Goal: Task Accomplishment & Management: Manage account settings

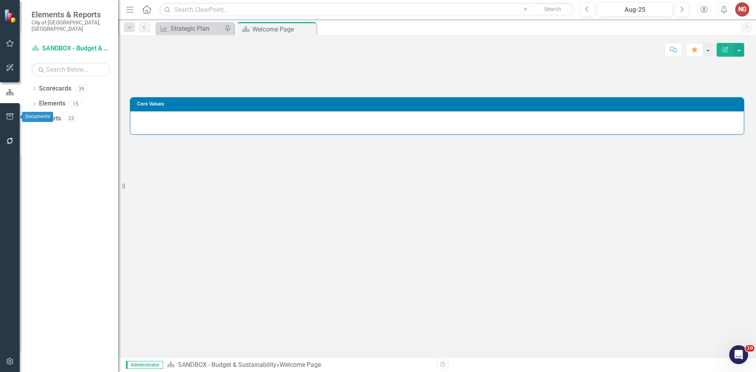
click at [11, 117] on icon "button" at bounding box center [10, 116] width 8 height 6
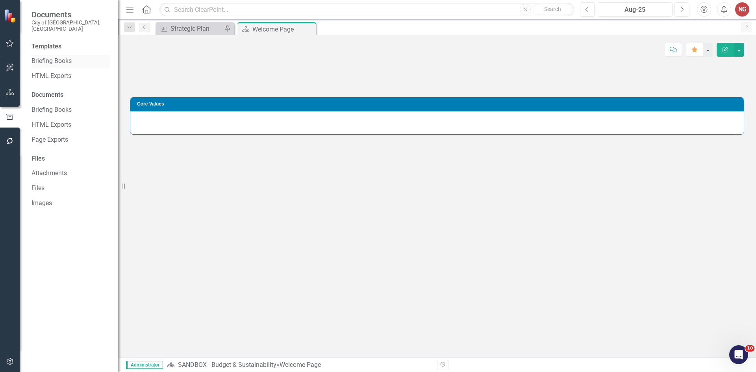
click at [48, 57] on link "Briefing Books" at bounding box center [71, 61] width 79 height 9
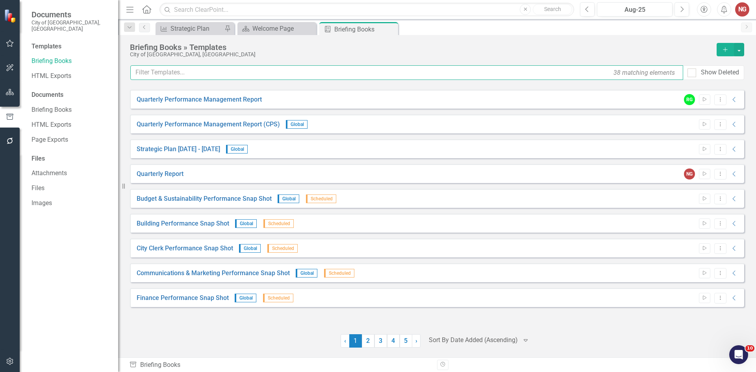
click at [230, 82] on div "38 matching elements Show Deleted" at bounding box center [437, 75] width 615 height 20
click at [229, 73] on input "text" at bounding box center [406, 72] width 553 height 15
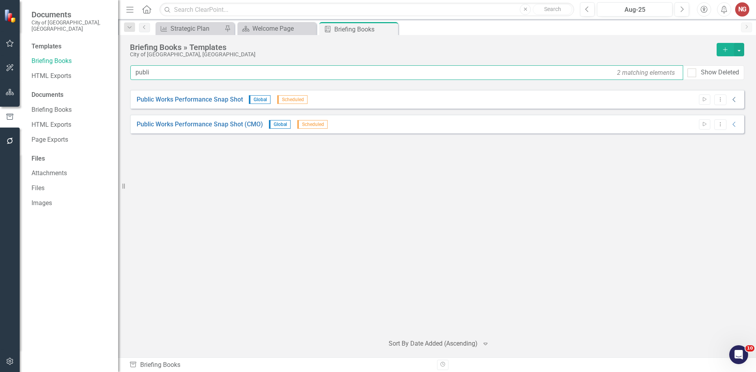
type input "publi"
click at [736, 100] on icon "Collapse" at bounding box center [735, 100] width 8 height 6
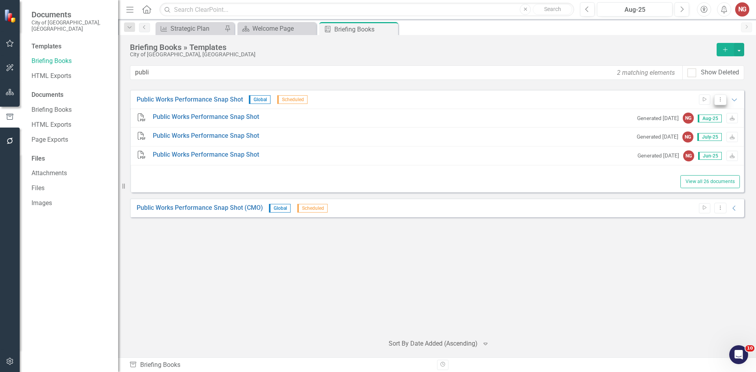
click at [720, 102] on icon "Dropdown Menu" at bounding box center [720, 99] width 7 height 5
click at [691, 126] on link "Preview Preview Template" at bounding box center [690, 127] width 73 height 15
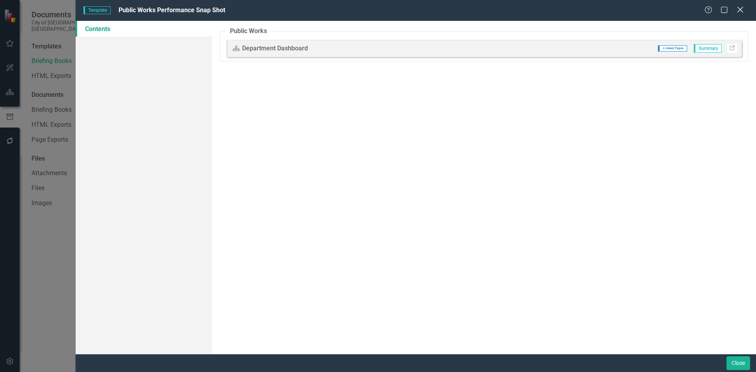
click at [741, 8] on icon "Close" at bounding box center [741, 9] width 10 height 7
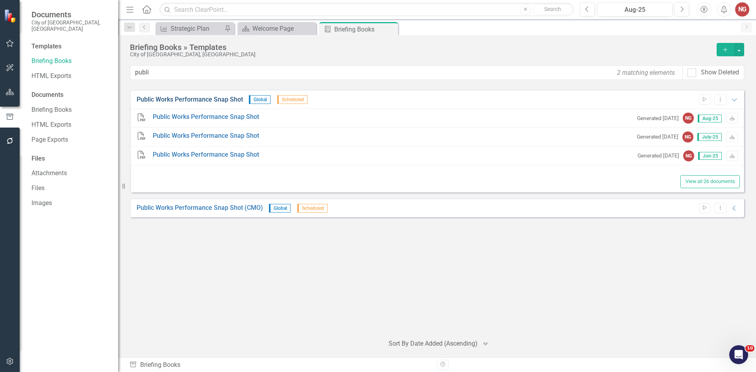
click at [189, 98] on link "Public Works Performance Snap Shot" at bounding box center [190, 99] width 106 height 9
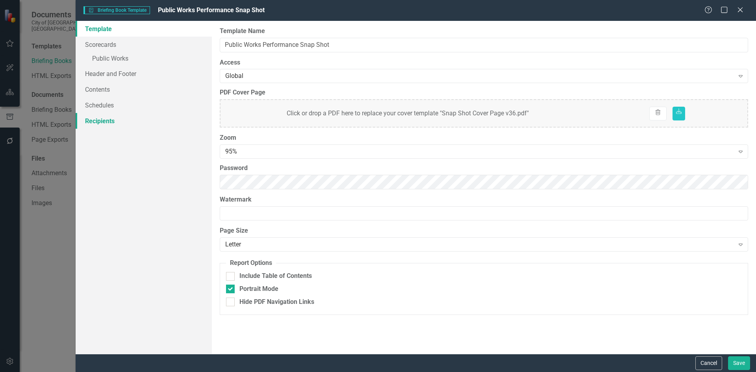
click at [106, 119] on link "Recipients" at bounding box center [144, 121] width 136 height 16
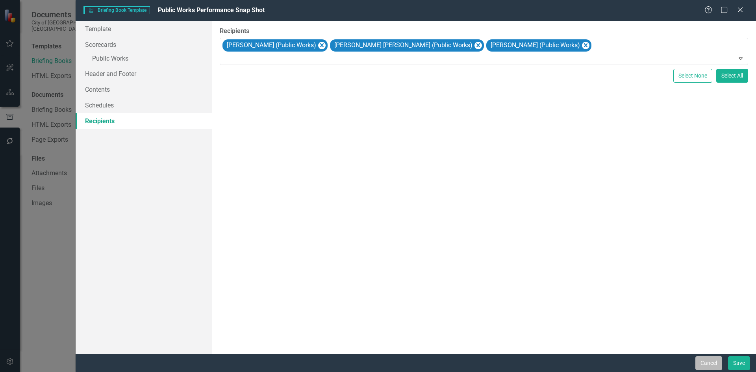
click at [701, 360] on button "Cancel" at bounding box center [709, 364] width 27 height 14
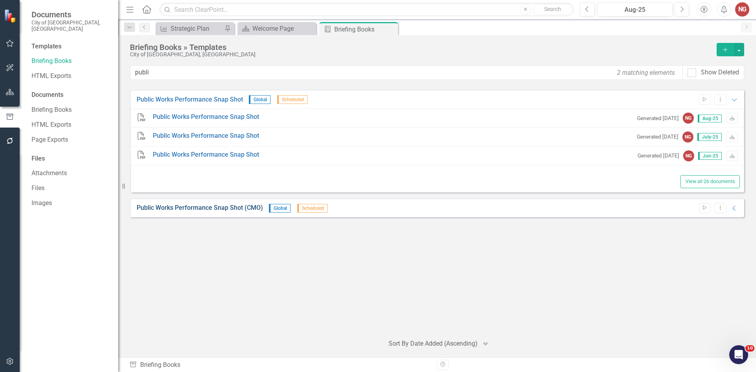
click at [237, 208] on link "Public Works Performance Snap Shot (CMO)" at bounding box center [200, 208] width 126 height 9
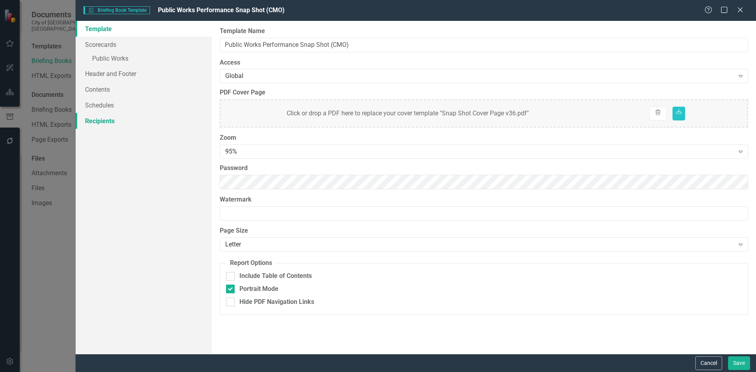
click at [91, 119] on link "Recipients" at bounding box center [144, 121] width 136 height 16
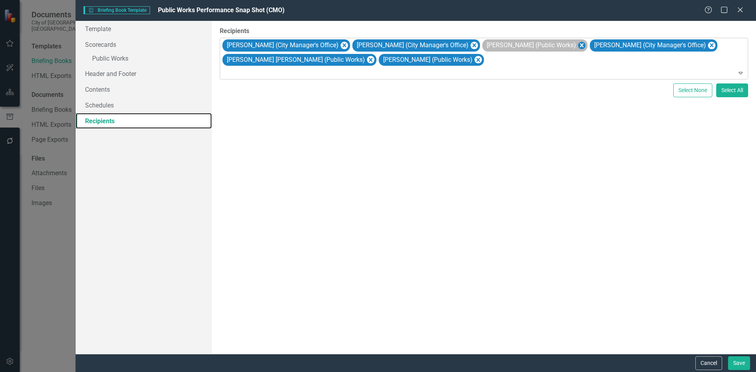
click at [578, 43] on icon "Remove John Norris (Public Works)" at bounding box center [581, 46] width 7 height 10
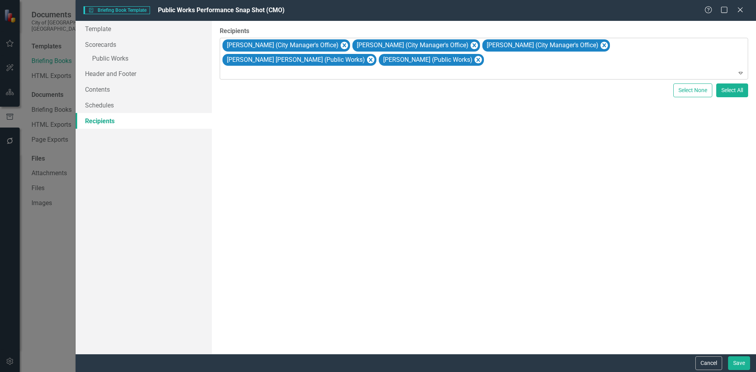
click at [497, 63] on div "[PERSON_NAME] (City Manager's Office) [PERSON_NAME] (City Manager's Office) [PE…" at bounding box center [484, 58] width 527 height 41
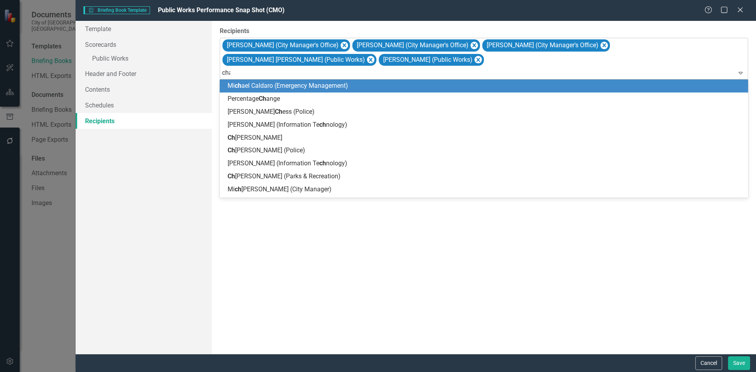
type input "[PERSON_NAME]"
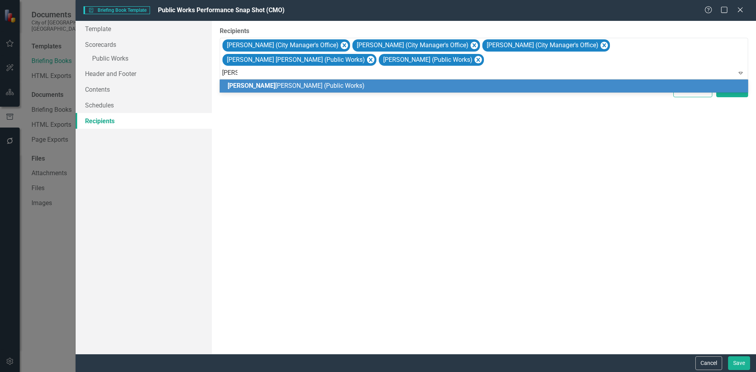
click at [453, 82] on div "[PERSON_NAME] (Public Works)" at bounding box center [486, 86] width 516 height 9
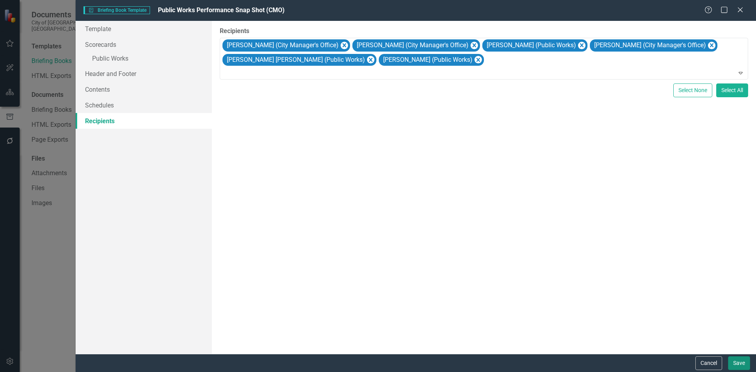
click at [736, 365] on button "Save" at bounding box center [739, 364] width 22 height 14
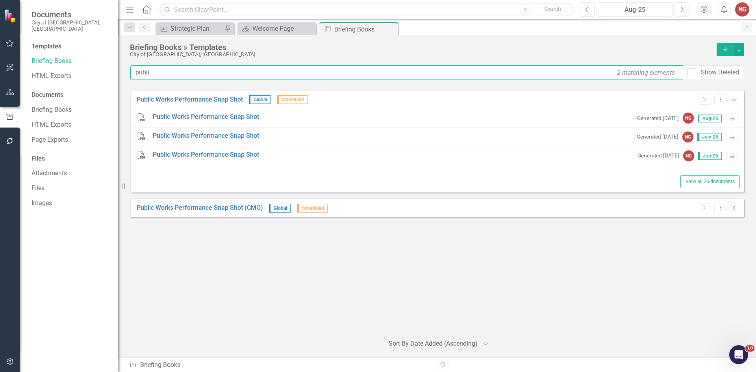
click at [151, 72] on input "publi" at bounding box center [406, 72] width 553 height 15
type input "p"
